Goal: Information Seeking & Learning: Compare options

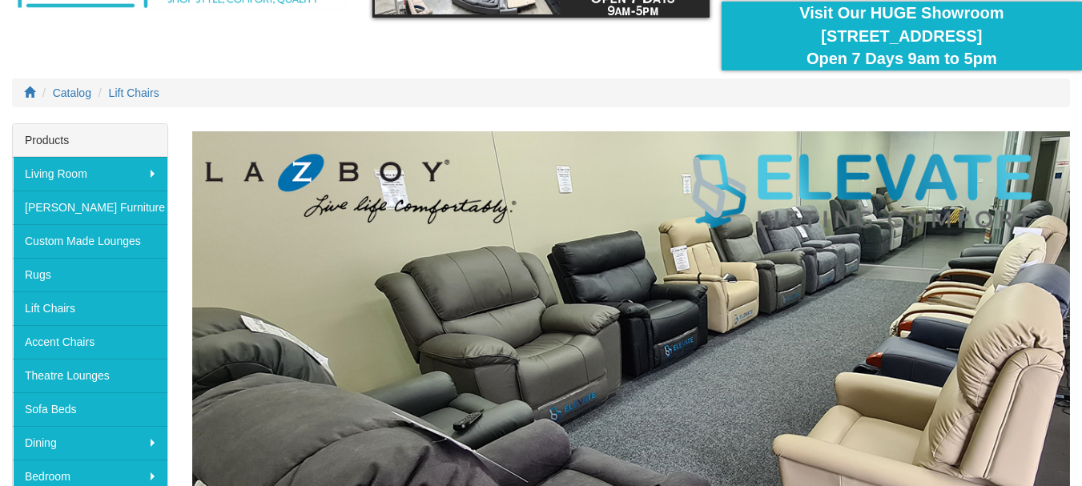
scroll to position [160, 0]
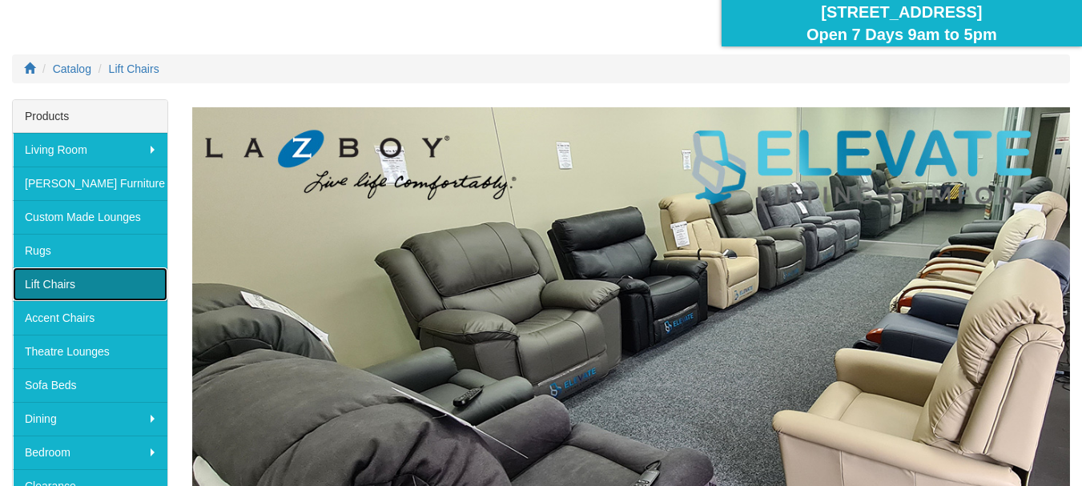
click at [54, 279] on link "Lift Chairs" at bounding box center [90, 284] width 155 height 34
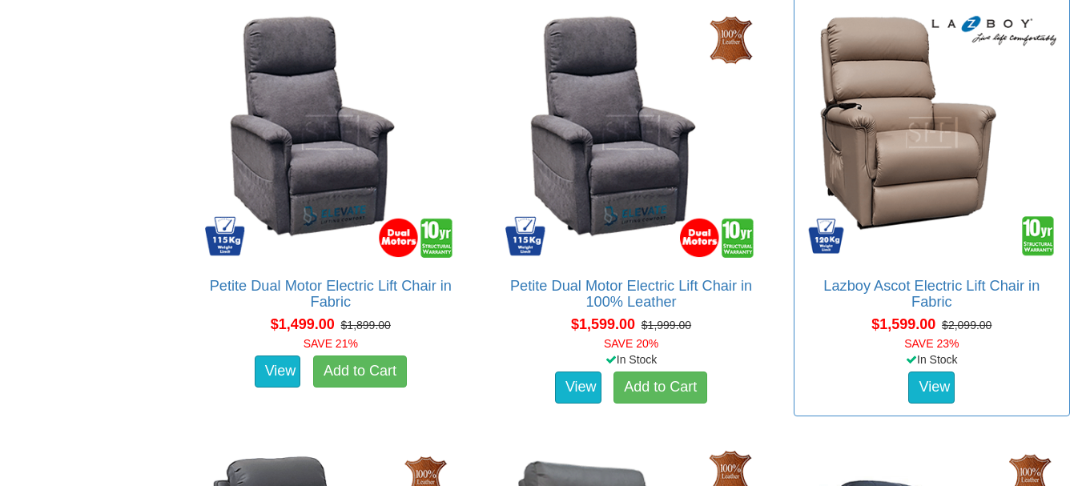
scroll to position [1409, 0]
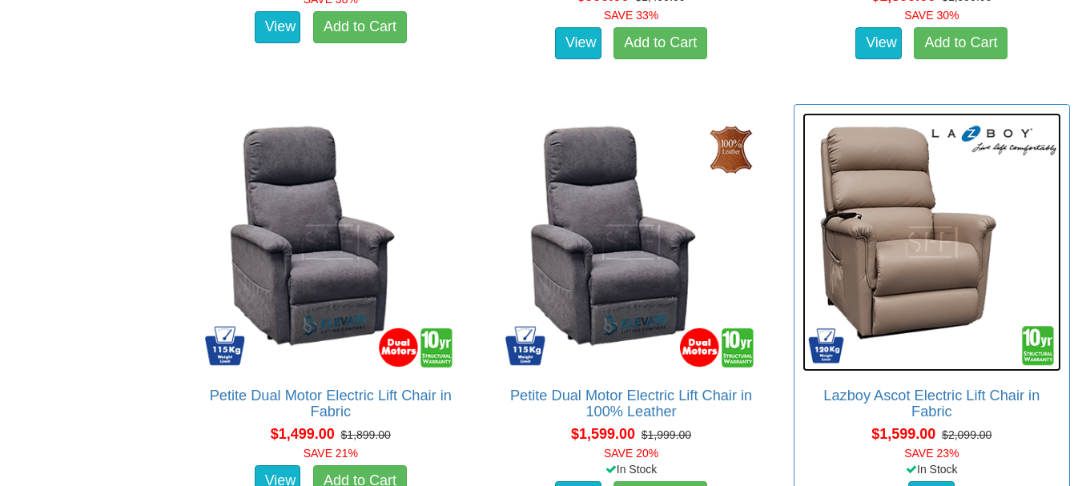
click at [940, 351] on img at bounding box center [931, 242] width 259 height 259
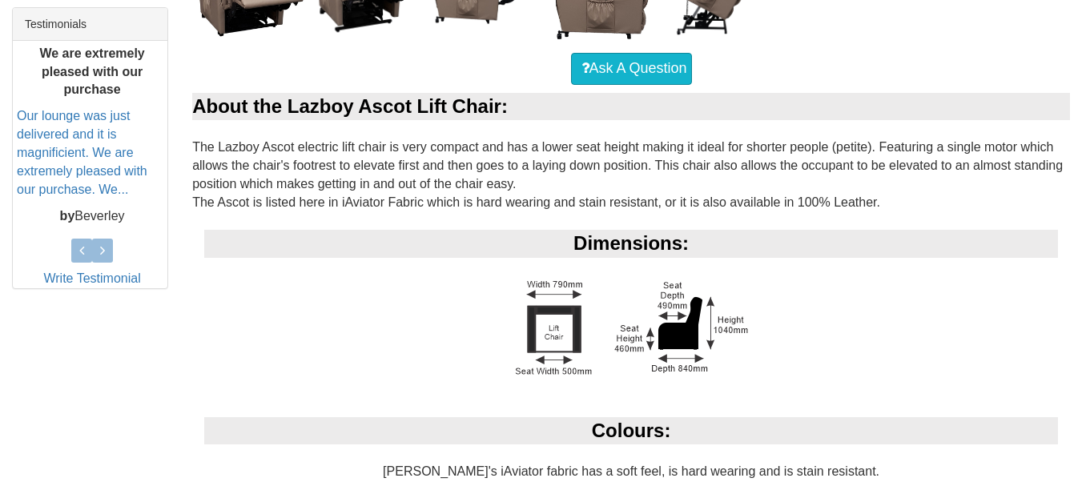
scroll to position [705, 0]
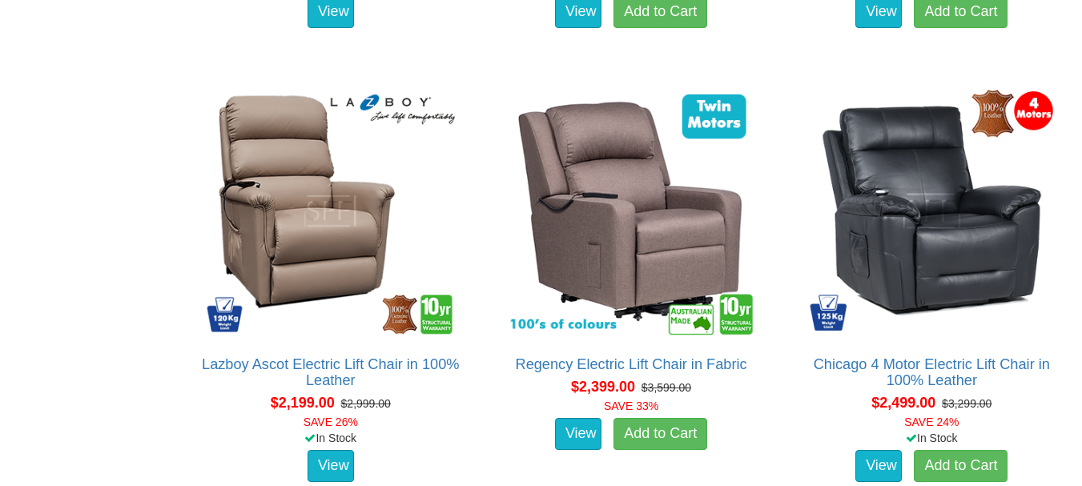
scroll to position [2787, 0]
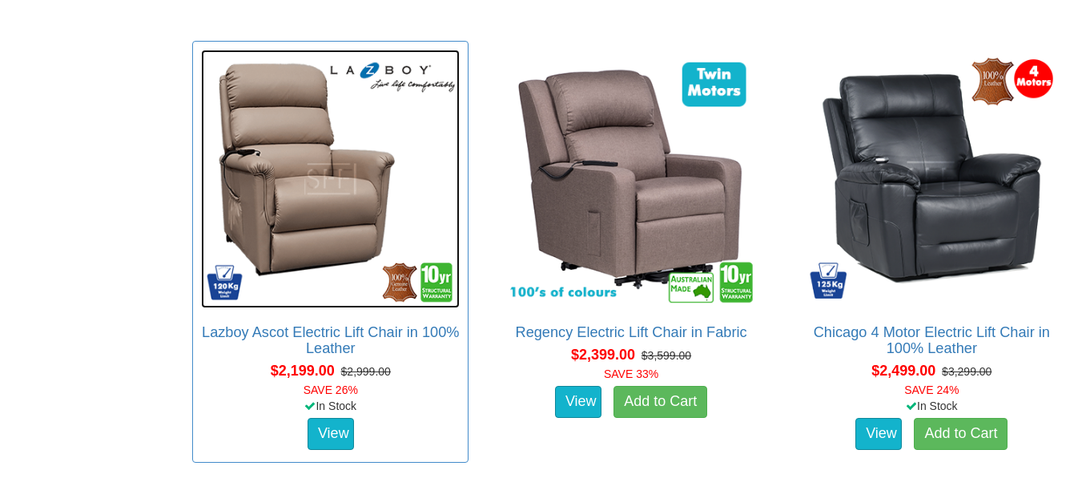
click at [336, 276] on img at bounding box center [330, 179] width 259 height 259
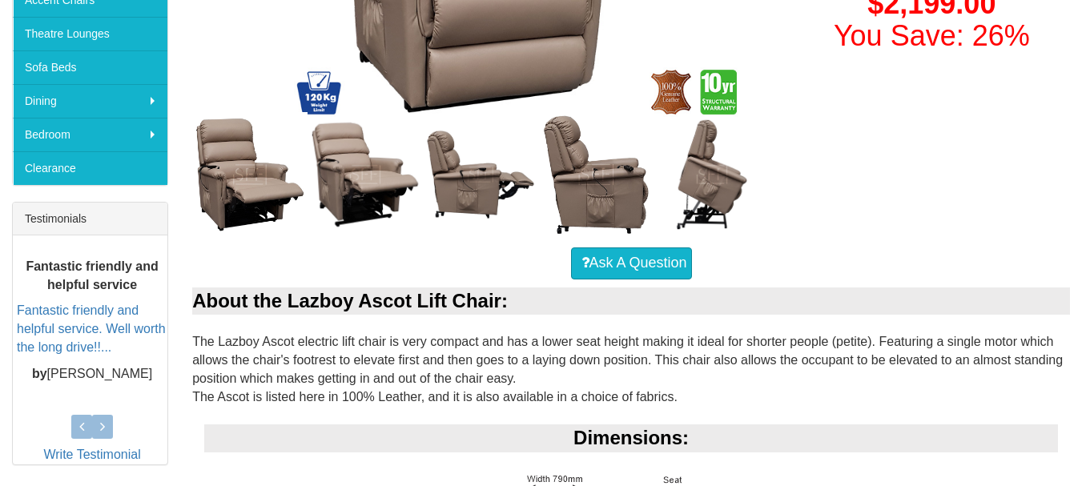
scroll to position [480, 0]
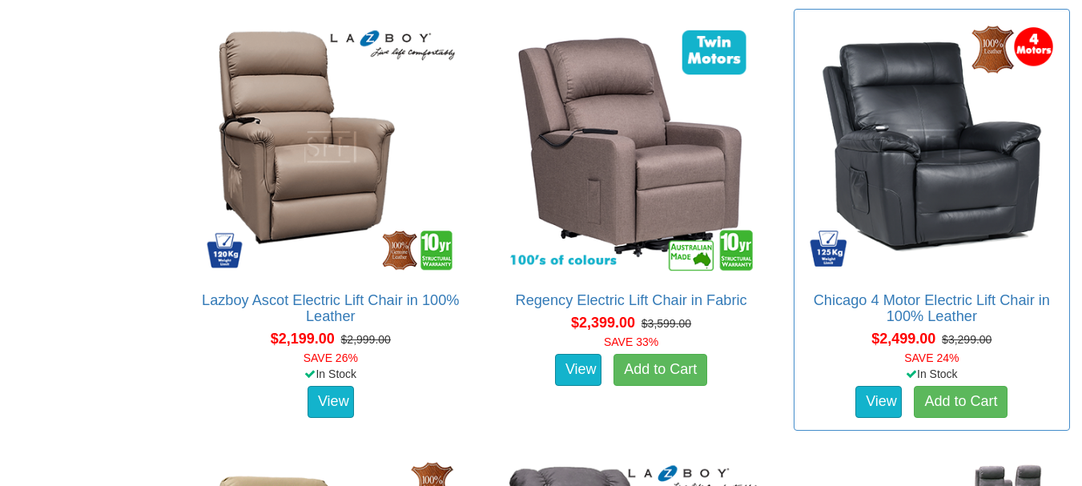
scroll to position [2851, 0]
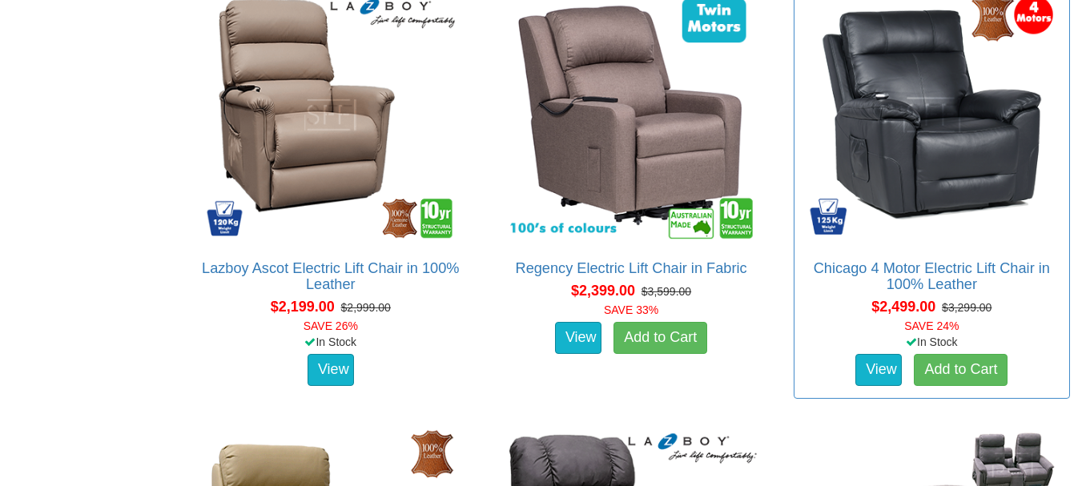
click at [819, 327] on div "$2,499.00 $3,299.00 SAVE 24%" at bounding box center [931, 315] width 283 height 38
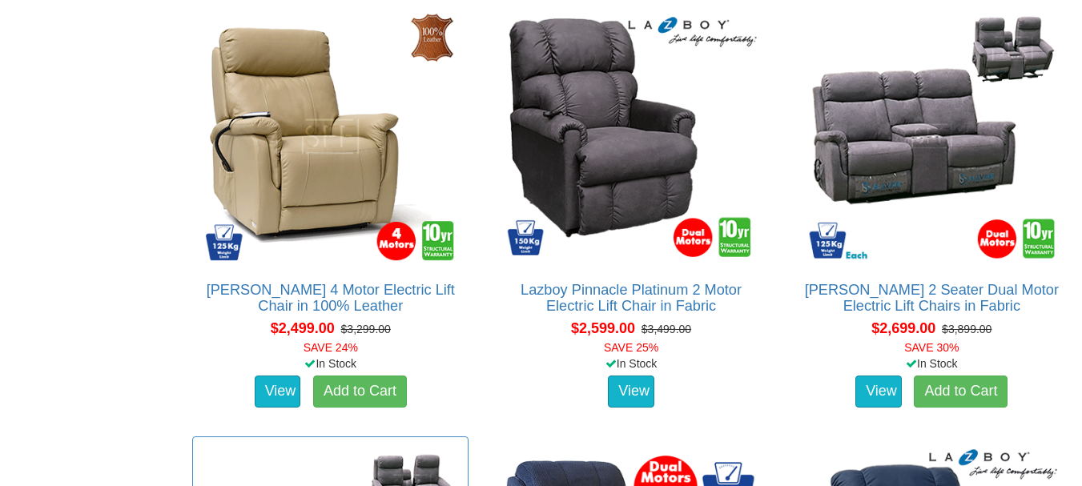
scroll to position [3299, 0]
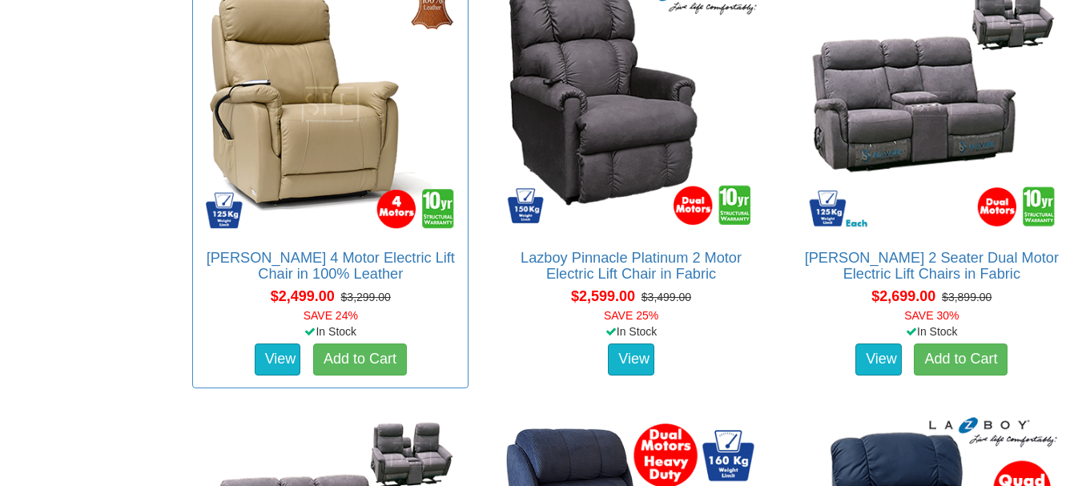
click at [240, 312] on div "$2,499.00 $3,299.00 SAVE 24%" at bounding box center [330, 305] width 283 height 38
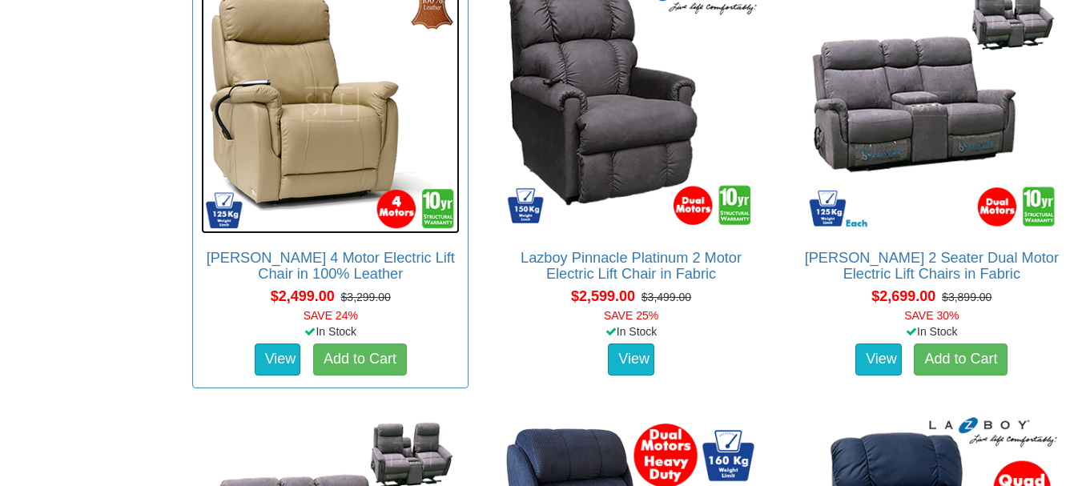
click at [336, 215] on img at bounding box center [330, 104] width 259 height 259
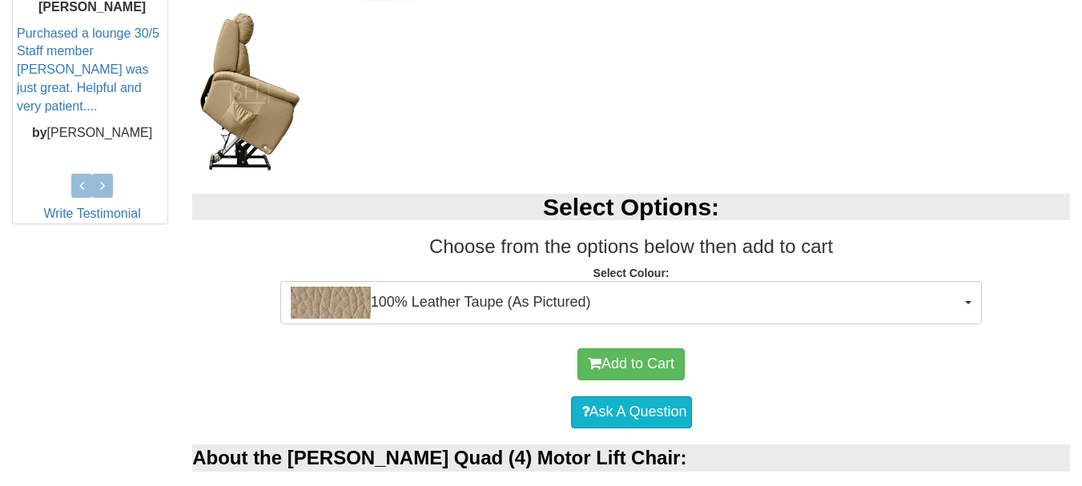
scroll to position [641, 0]
